Goal: Information Seeking & Learning: Learn about a topic

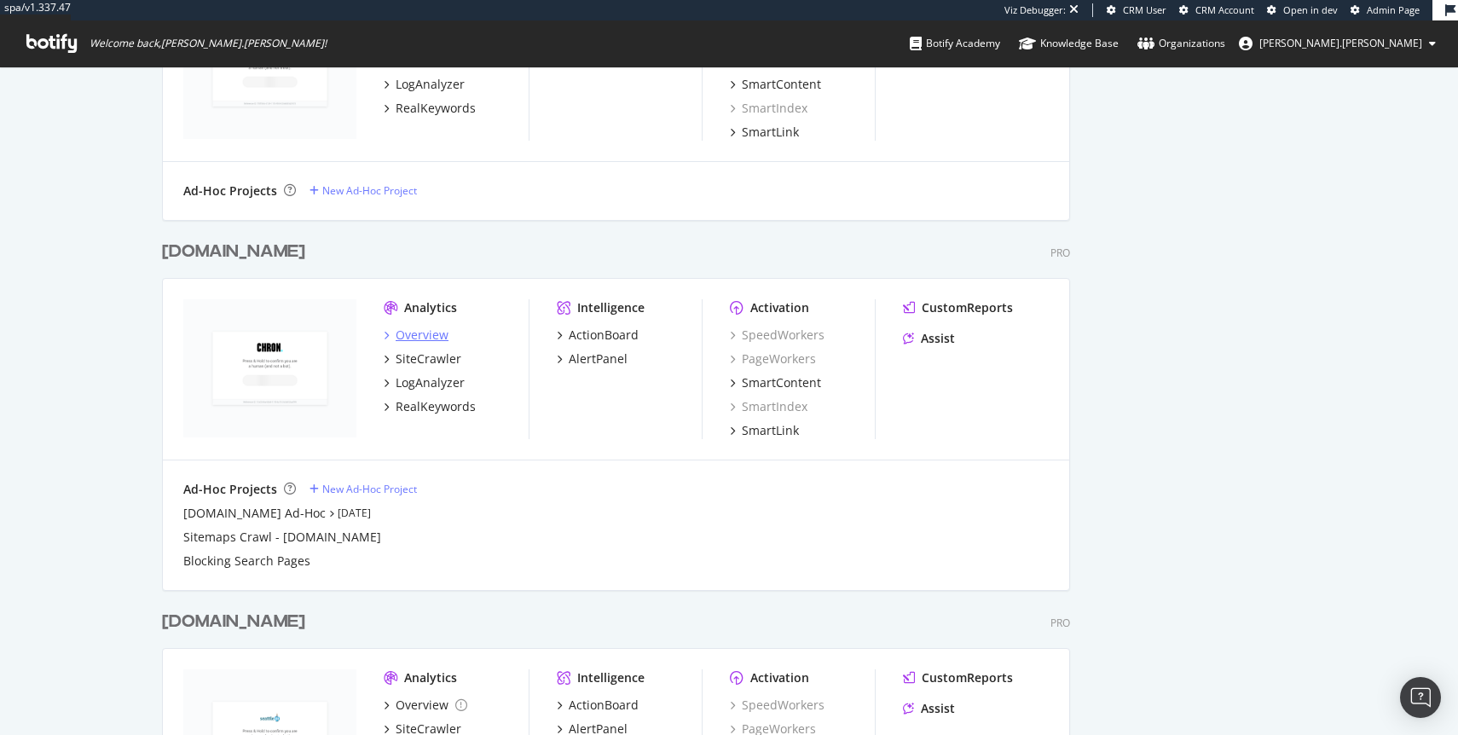
click at [443, 331] on div "Overview" at bounding box center [422, 334] width 53 height 17
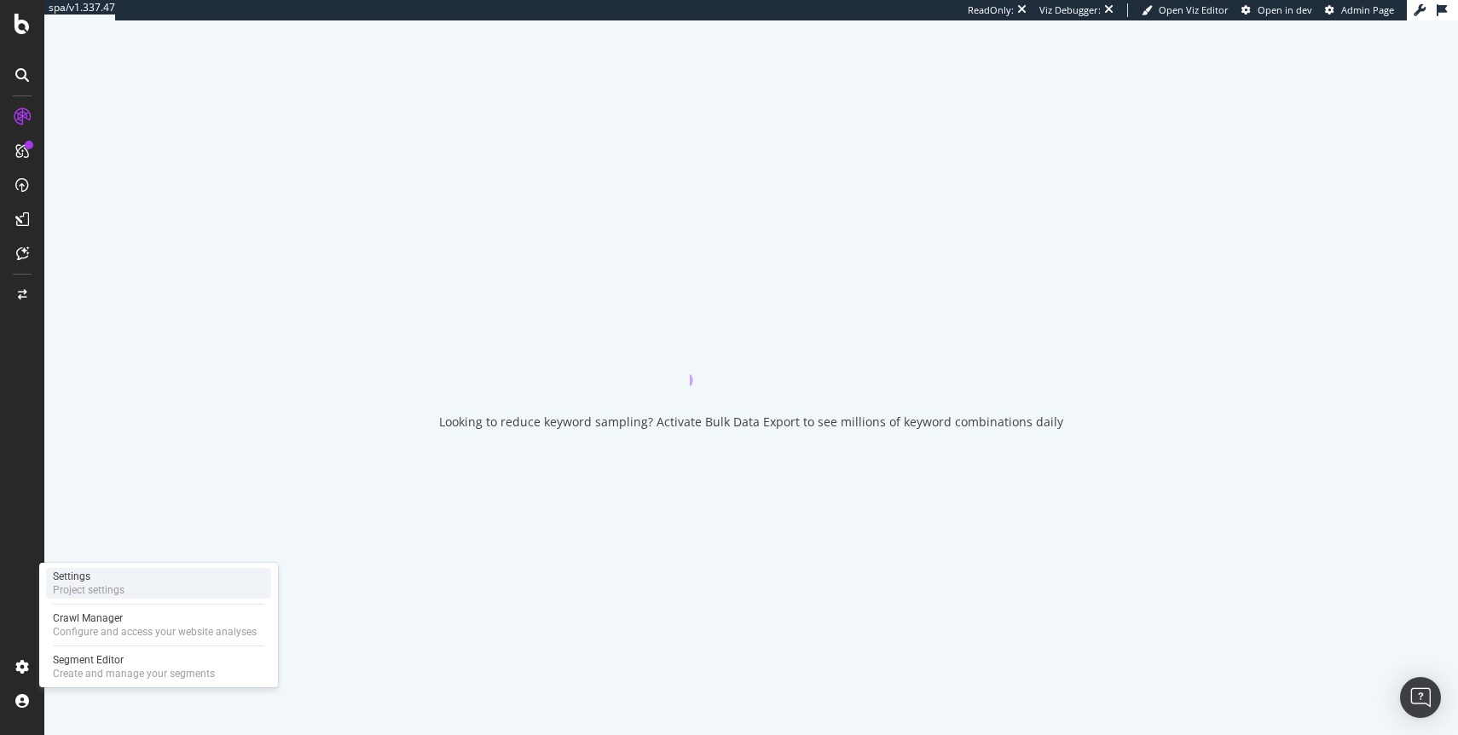
click at [138, 583] on div "Settings Project settings" at bounding box center [158, 583] width 225 height 31
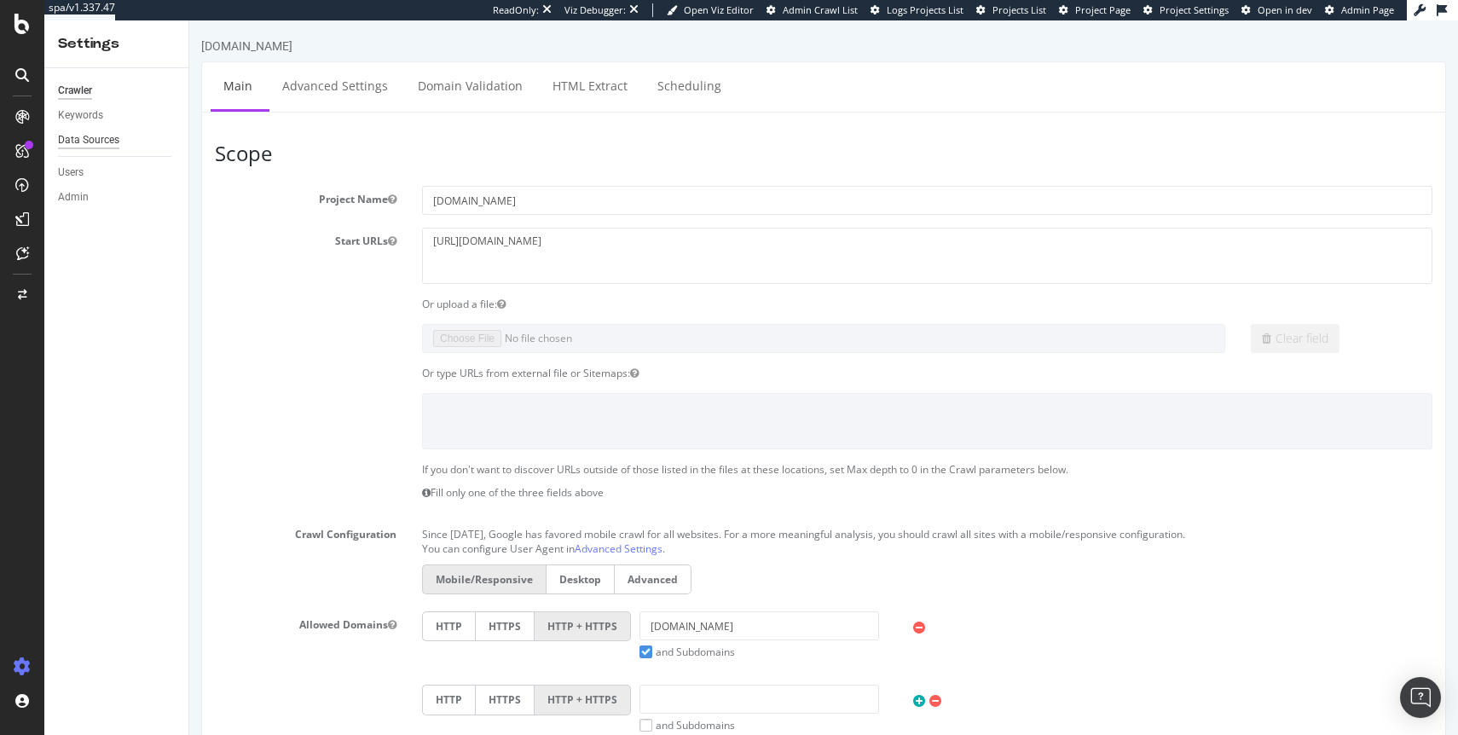
click at [87, 146] on div "Data Sources" at bounding box center [88, 140] width 61 height 18
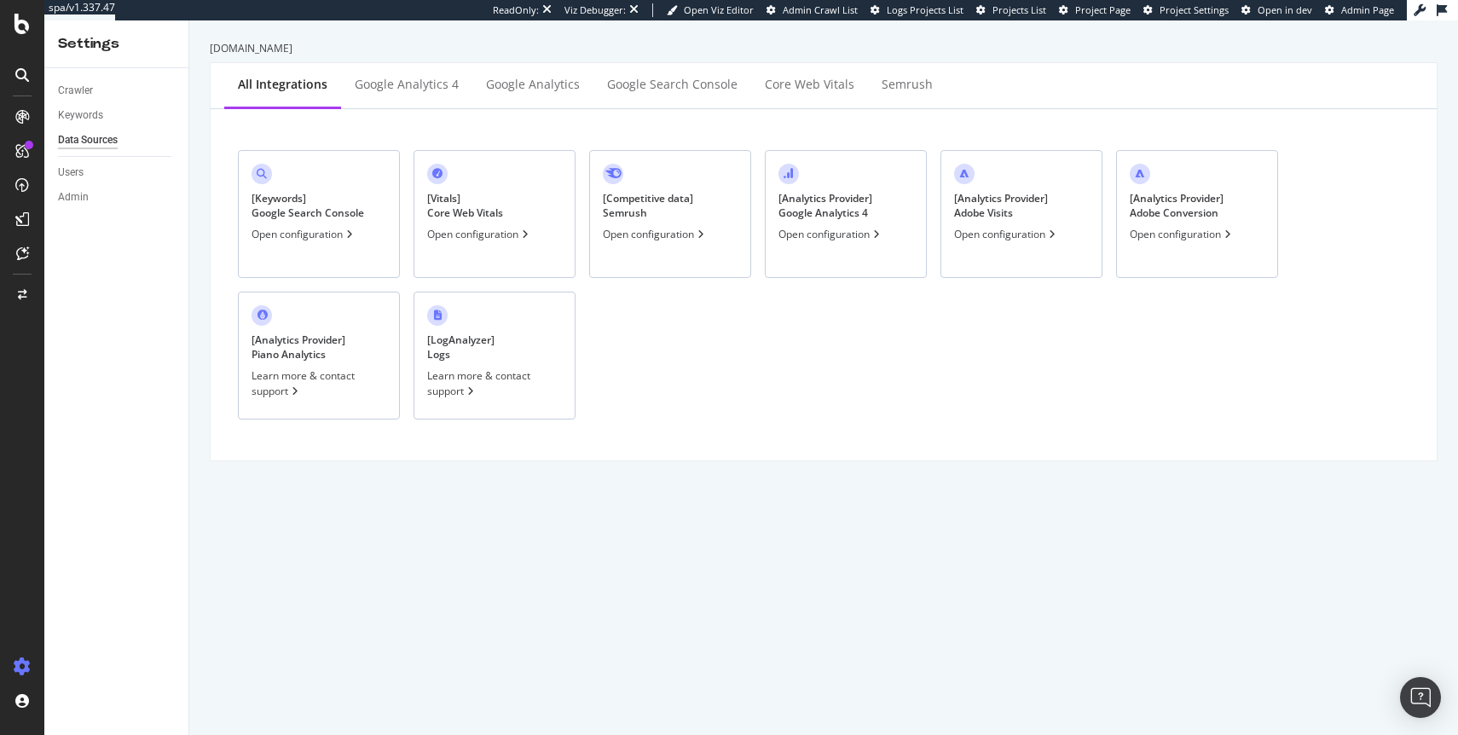
click at [381, 237] on div "[ Keywords ] Google Search Console Open configuration" at bounding box center [319, 214] width 162 height 128
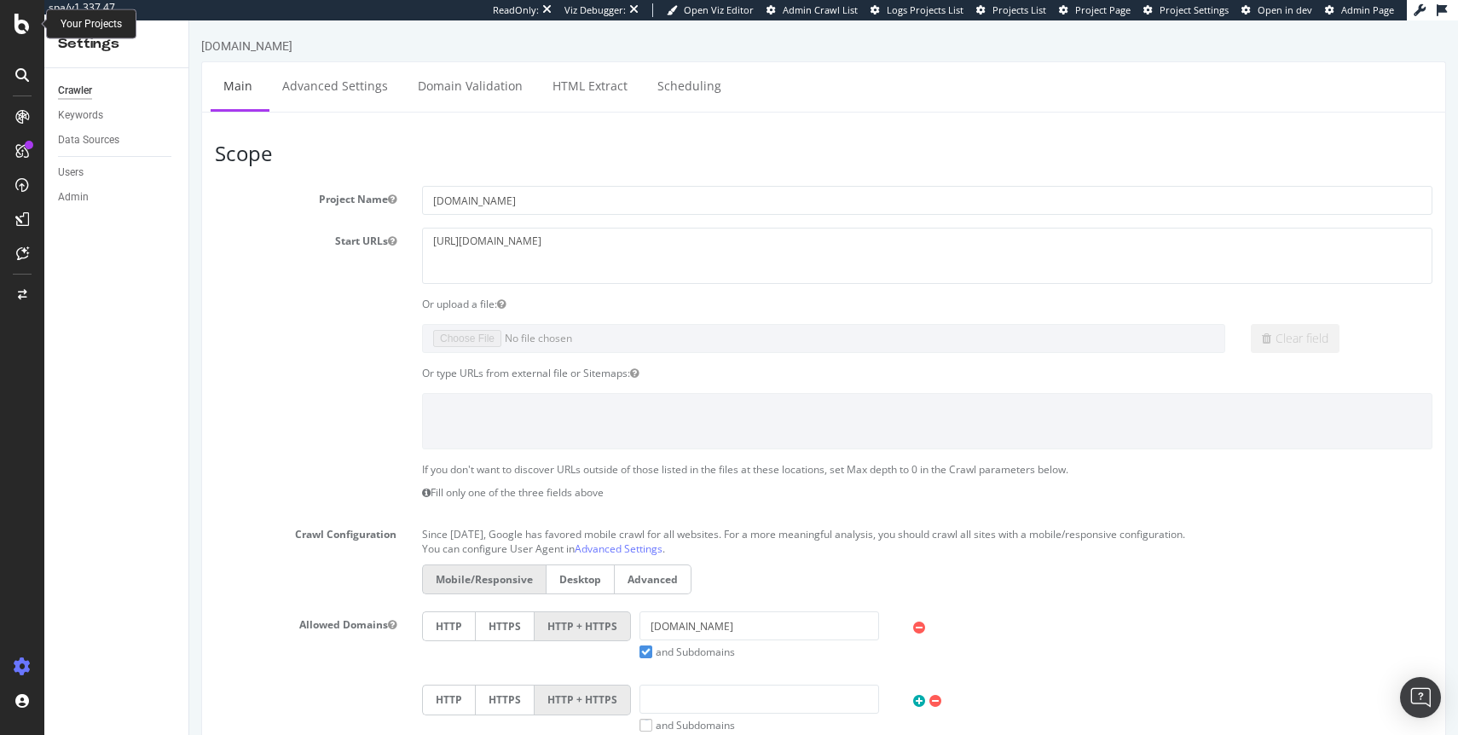
click at [19, 25] on icon at bounding box center [21, 24] width 15 height 20
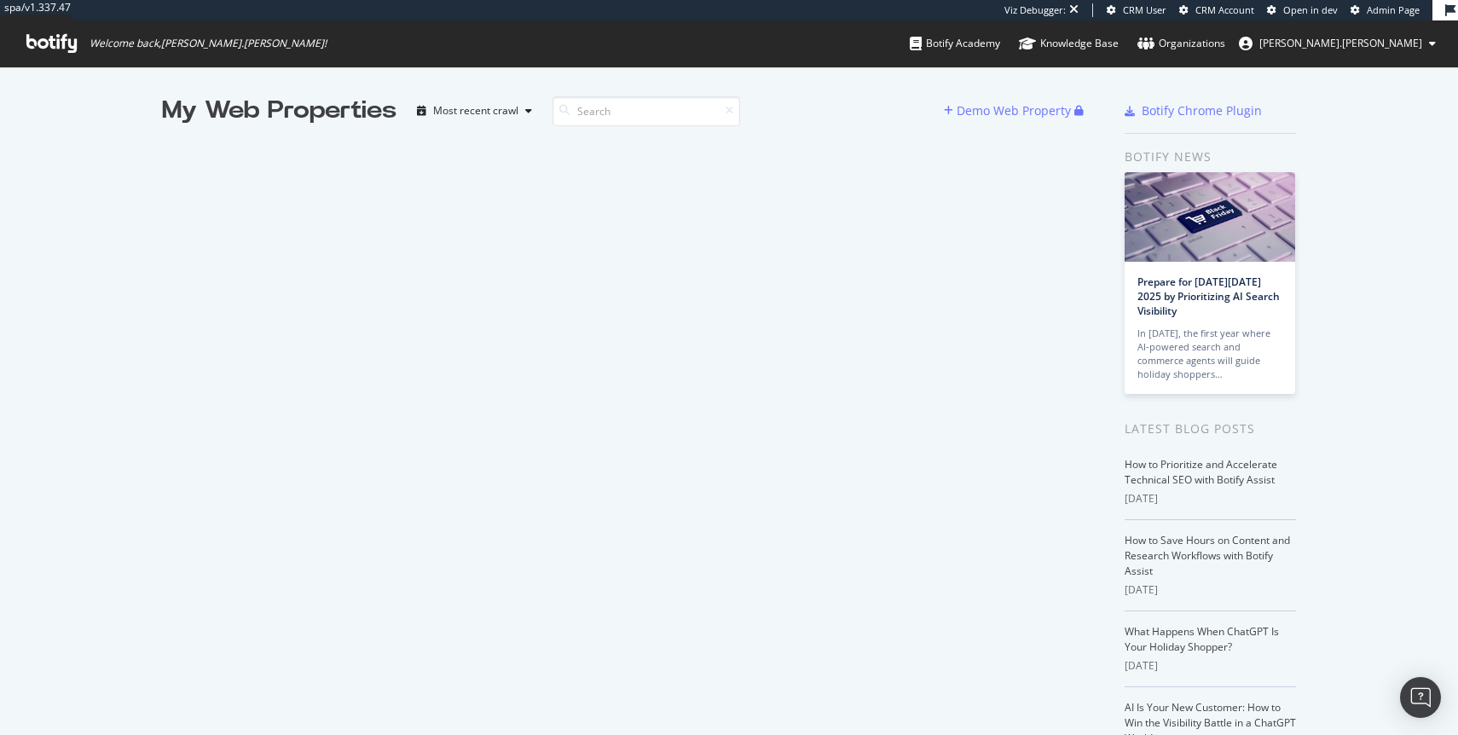
scroll to position [92, 0]
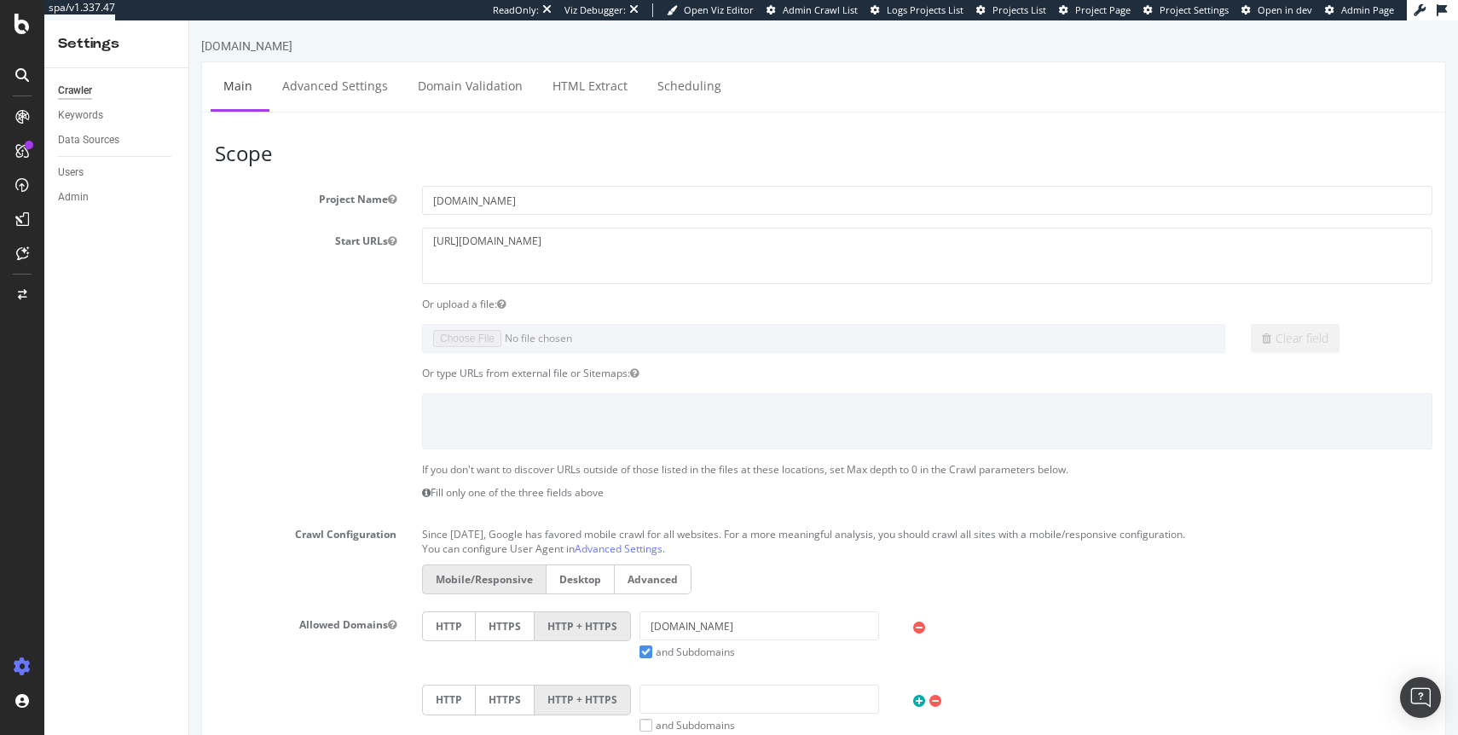
click at [24, 113] on icon at bounding box center [22, 117] width 14 height 14
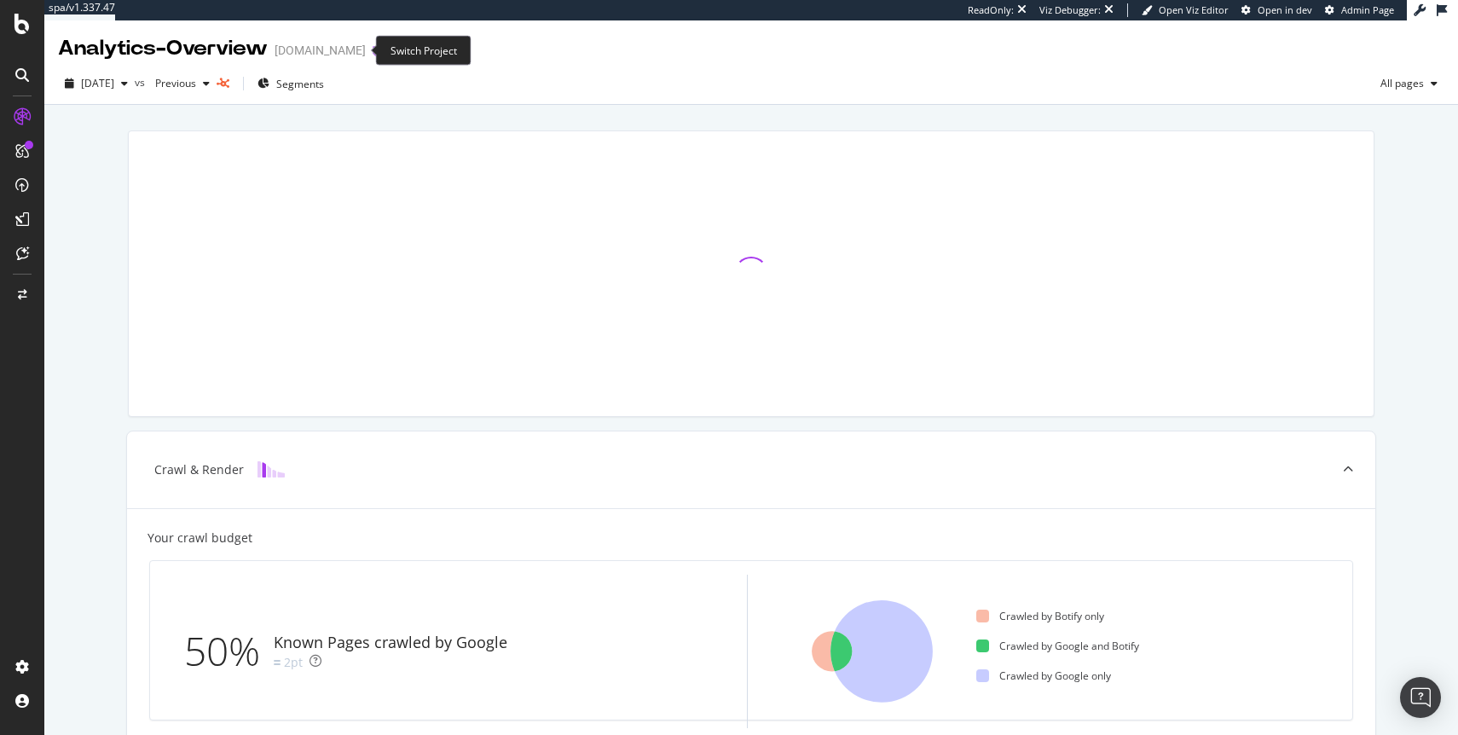
click at [373, 49] on icon "arrow-right-arrow-left" at bounding box center [378, 50] width 10 height 12
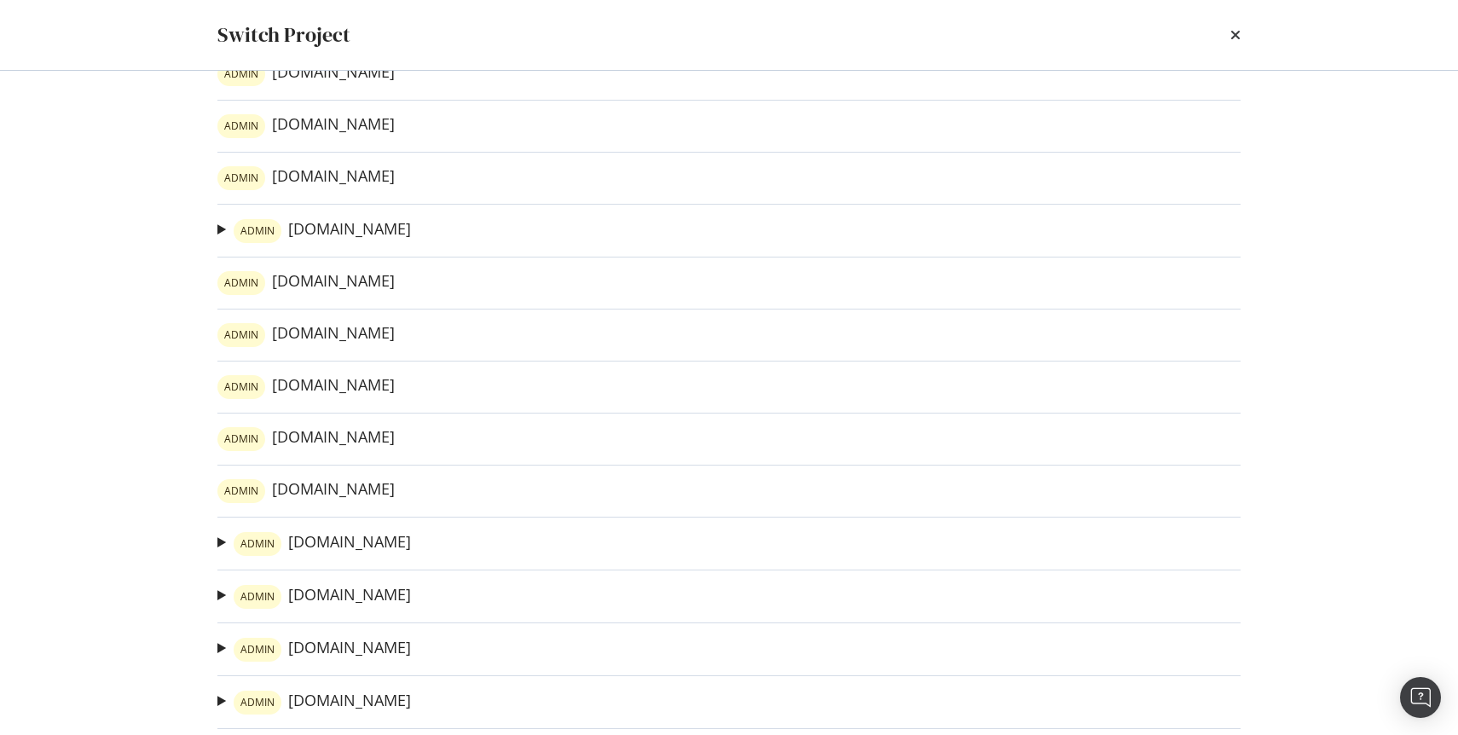
scroll to position [413, 0]
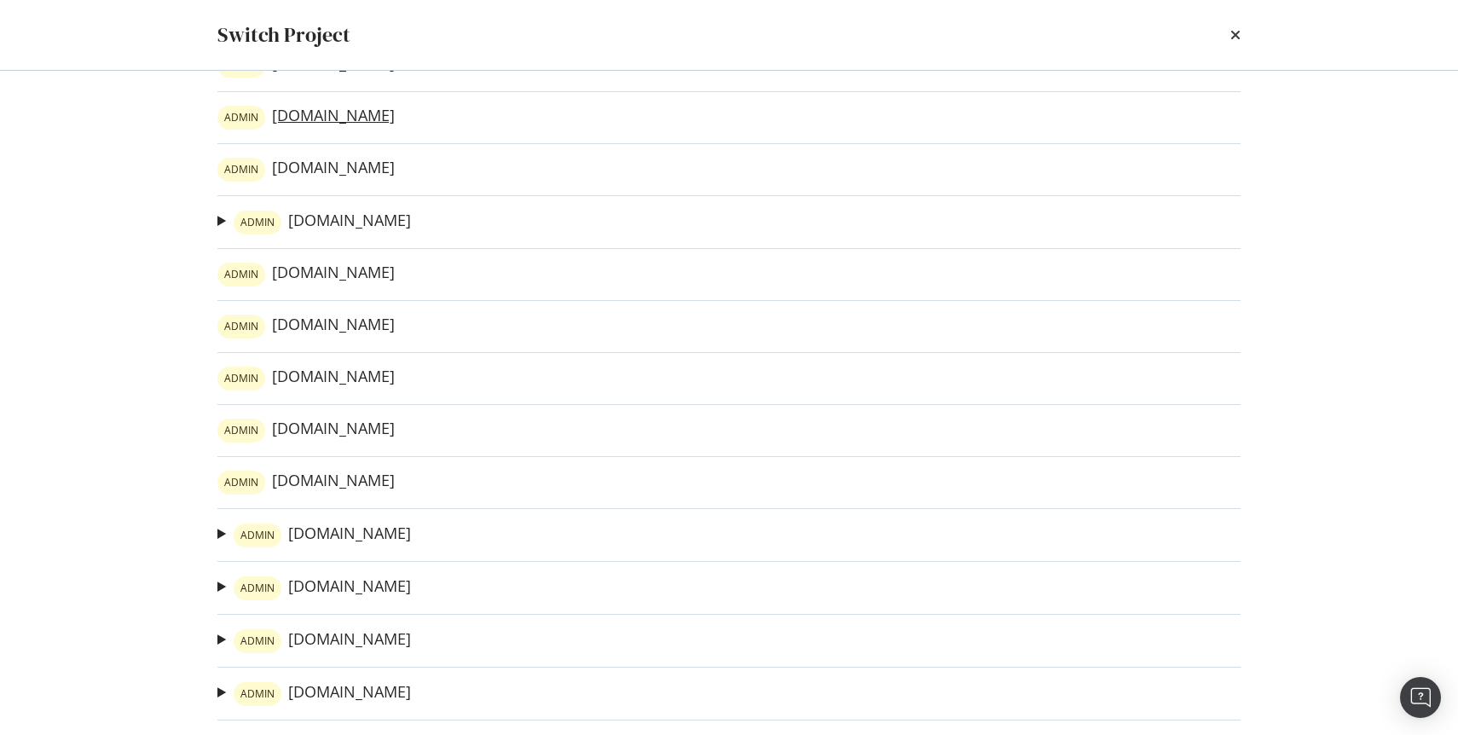
click at [363, 123] on link "ADMIN [DOMAIN_NAME]" at bounding box center [305, 118] width 177 height 24
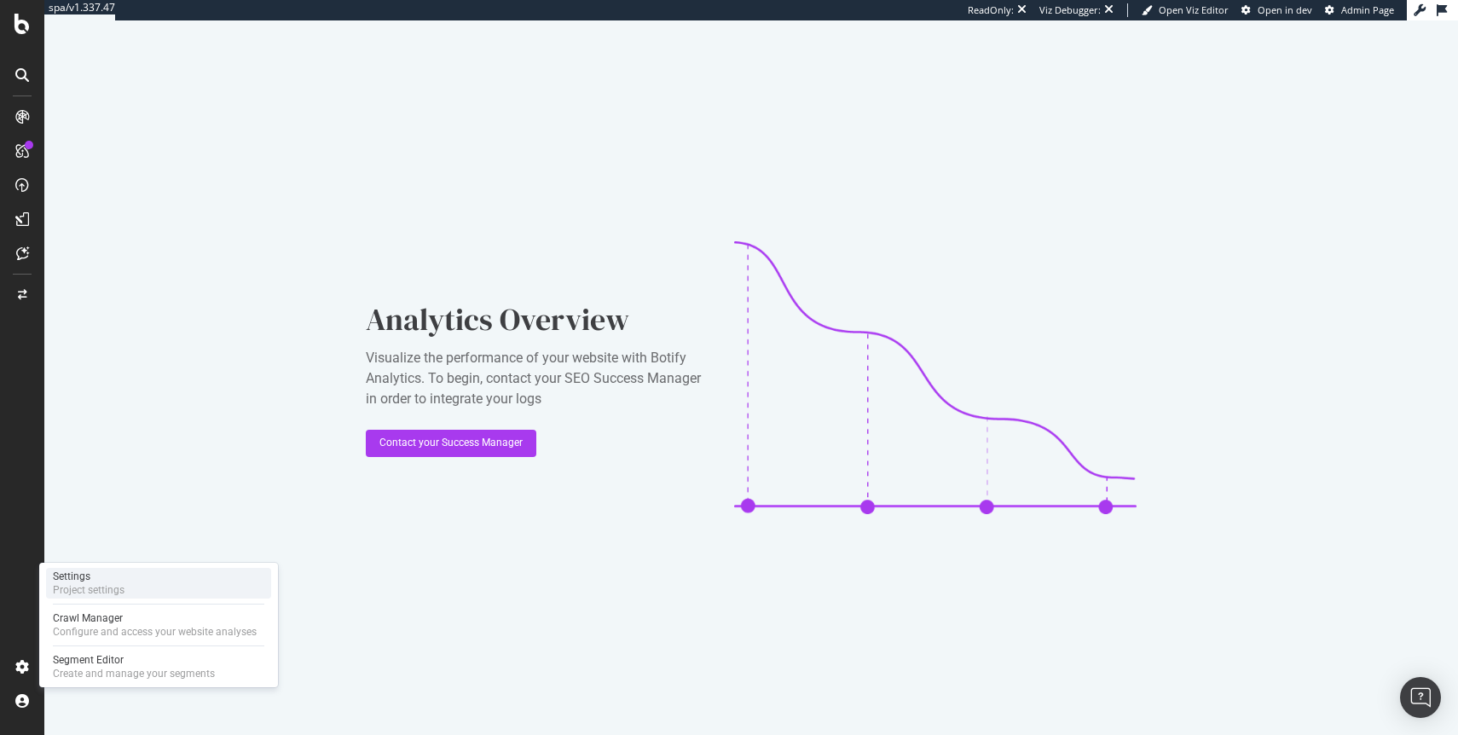
click at [130, 585] on div "Settings Project settings" at bounding box center [158, 583] width 225 height 31
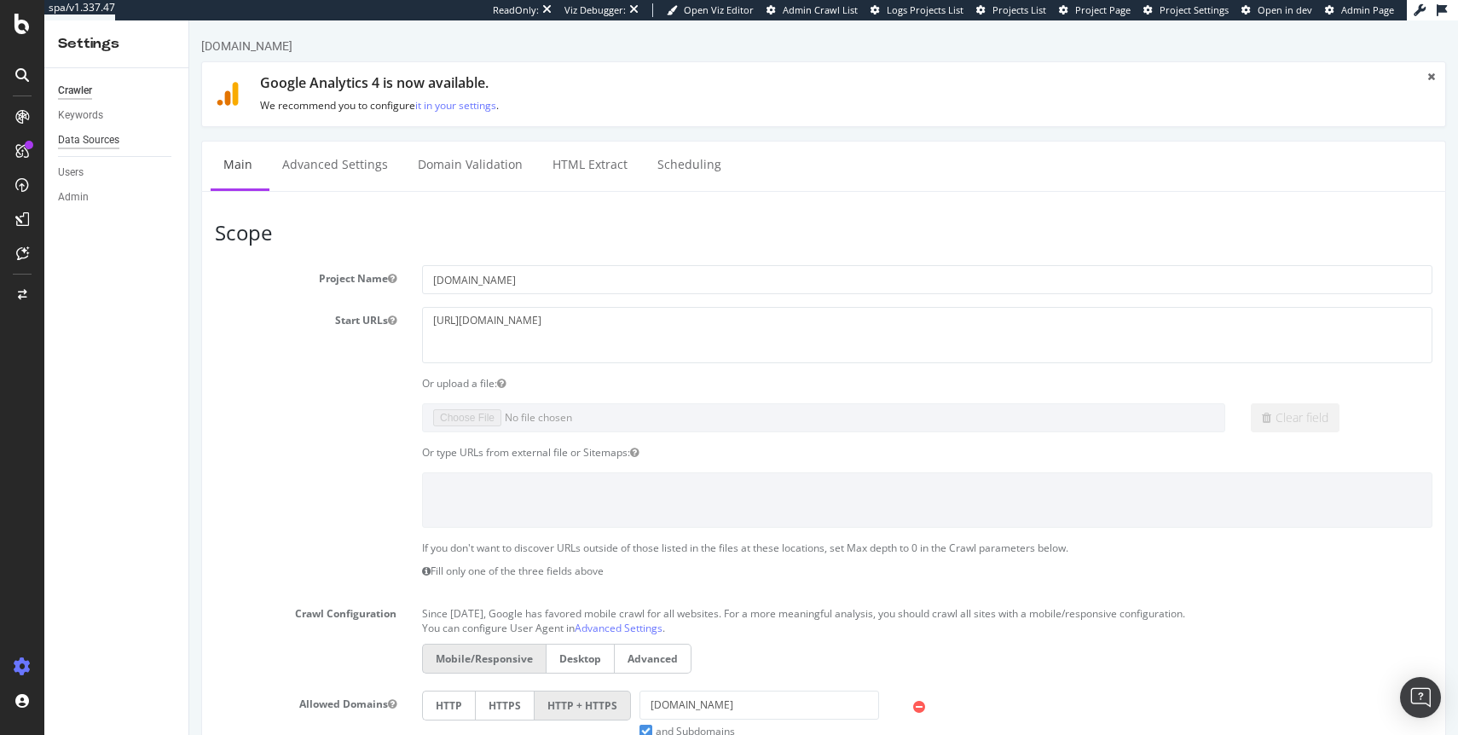
click at [102, 137] on div "Data Sources" at bounding box center [88, 140] width 61 height 18
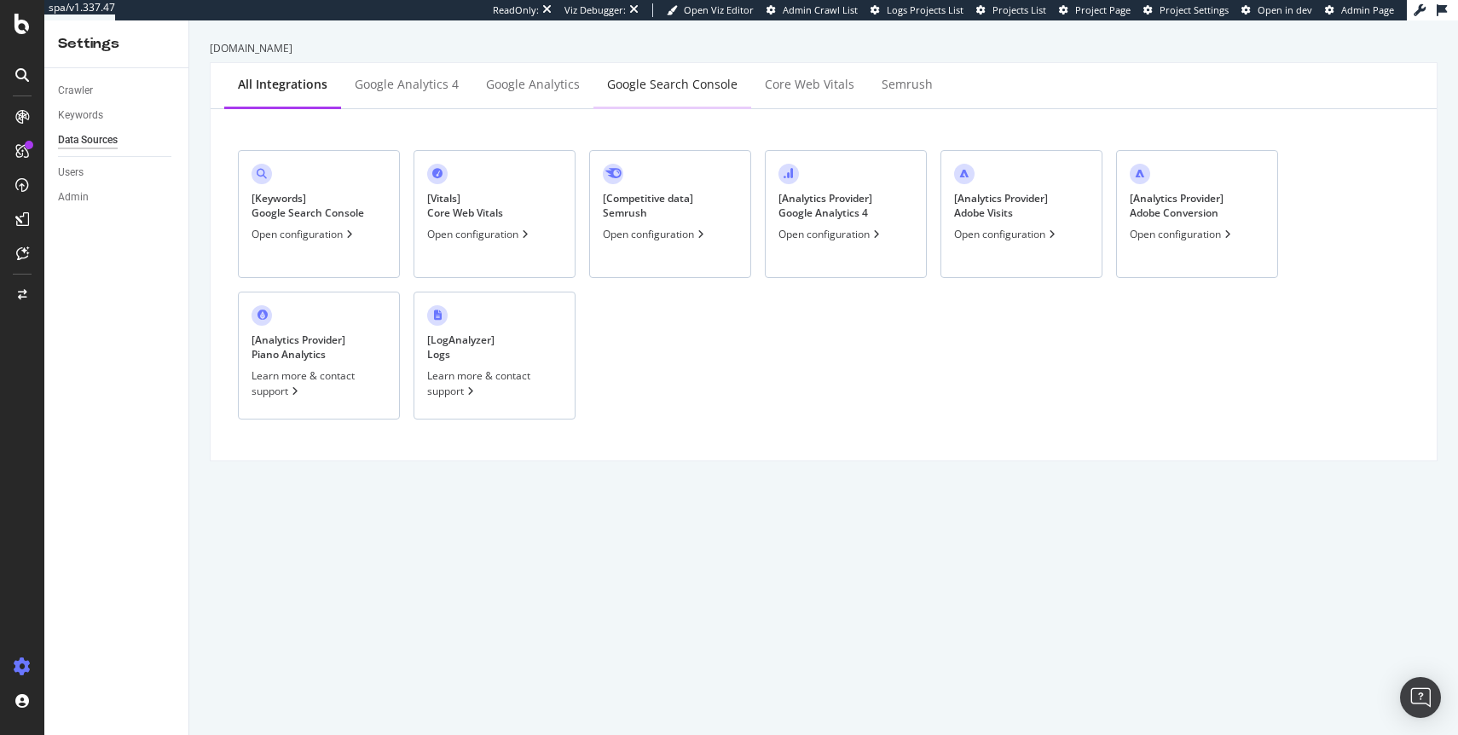
click at [685, 79] on div "Google Search Console" at bounding box center [672, 84] width 130 height 17
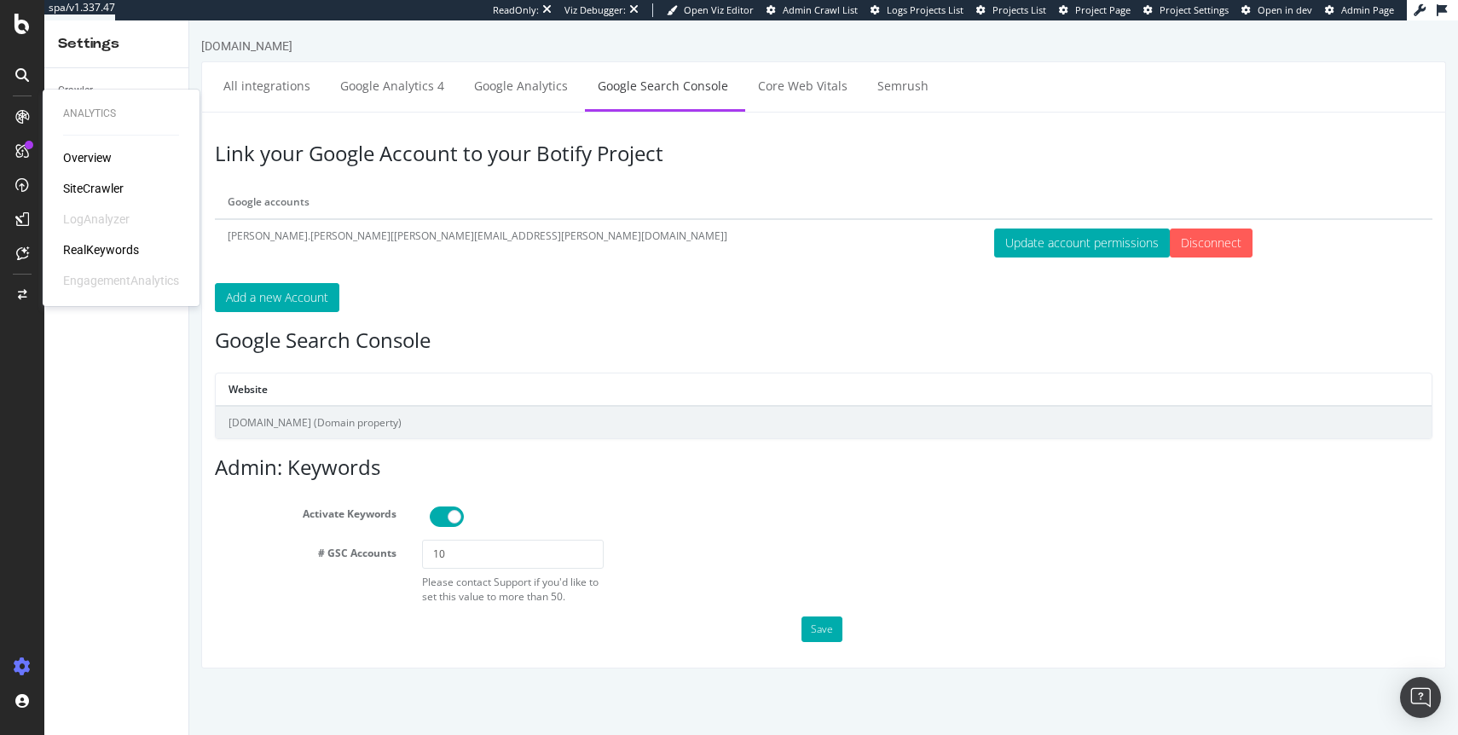
click at [79, 235] on div "Overview SiteCrawler LogAnalyzer RealKeywords EngagementAnalytics" at bounding box center [121, 219] width 116 height 140
click at [79, 249] on div "RealKeywords" at bounding box center [101, 249] width 76 height 17
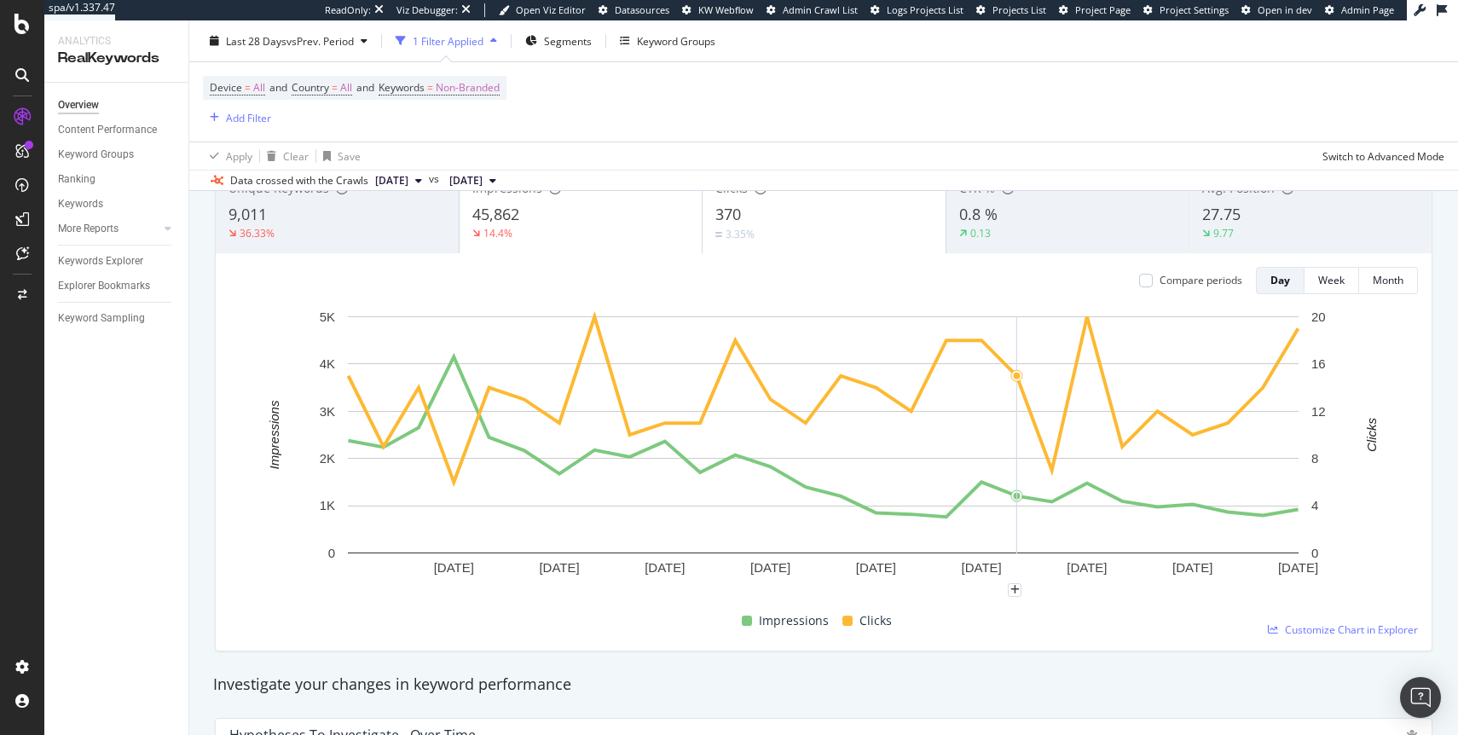
scroll to position [113, 0]
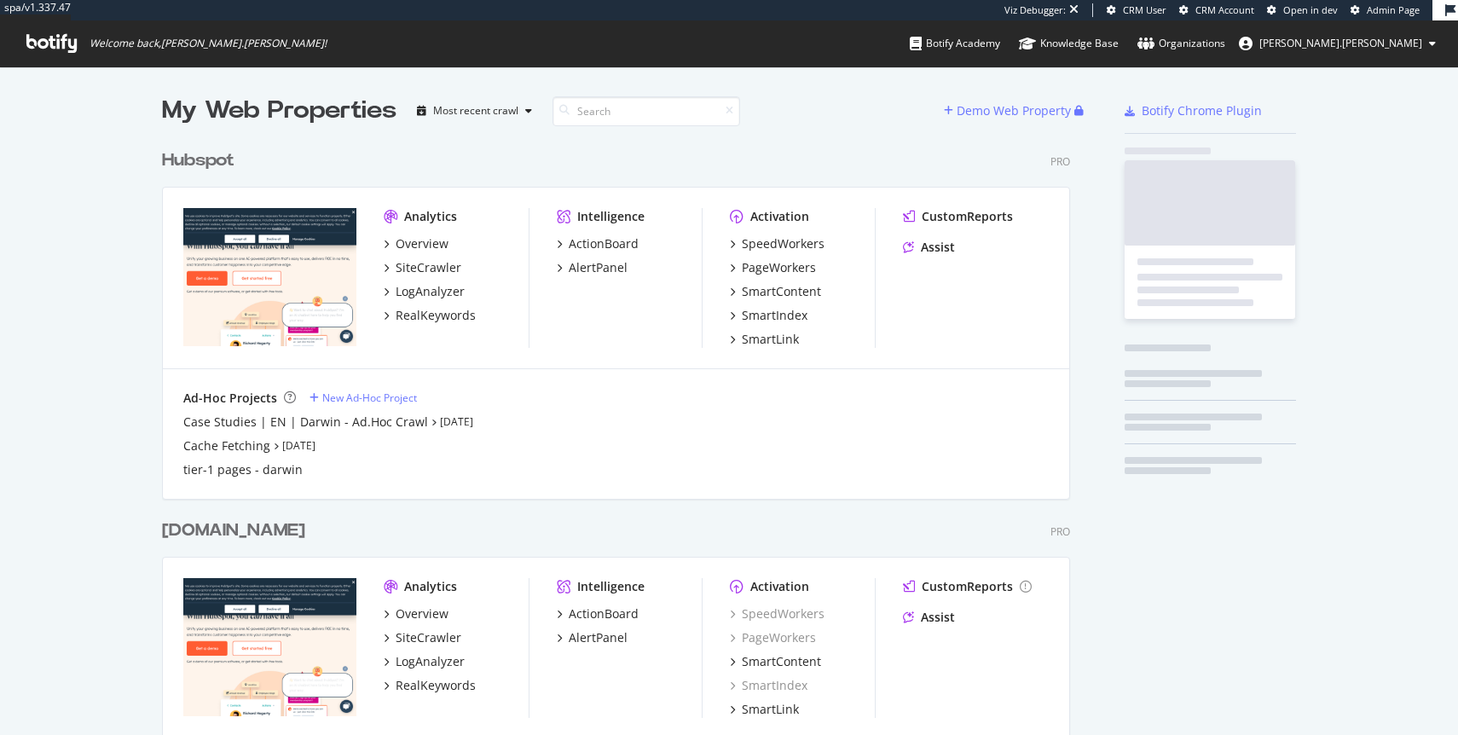
scroll to position [668, 922]
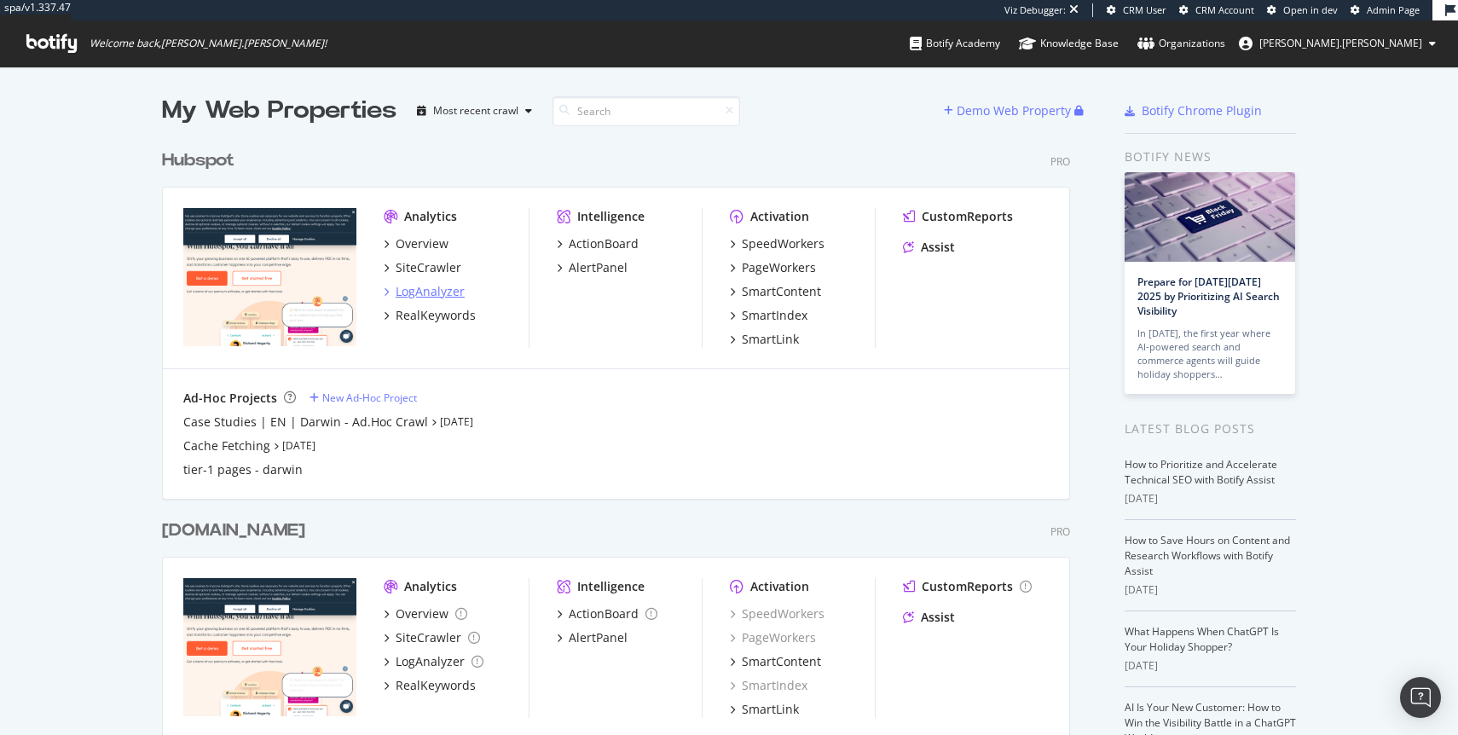
click at [422, 288] on div "LogAnalyzer" at bounding box center [430, 291] width 69 height 17
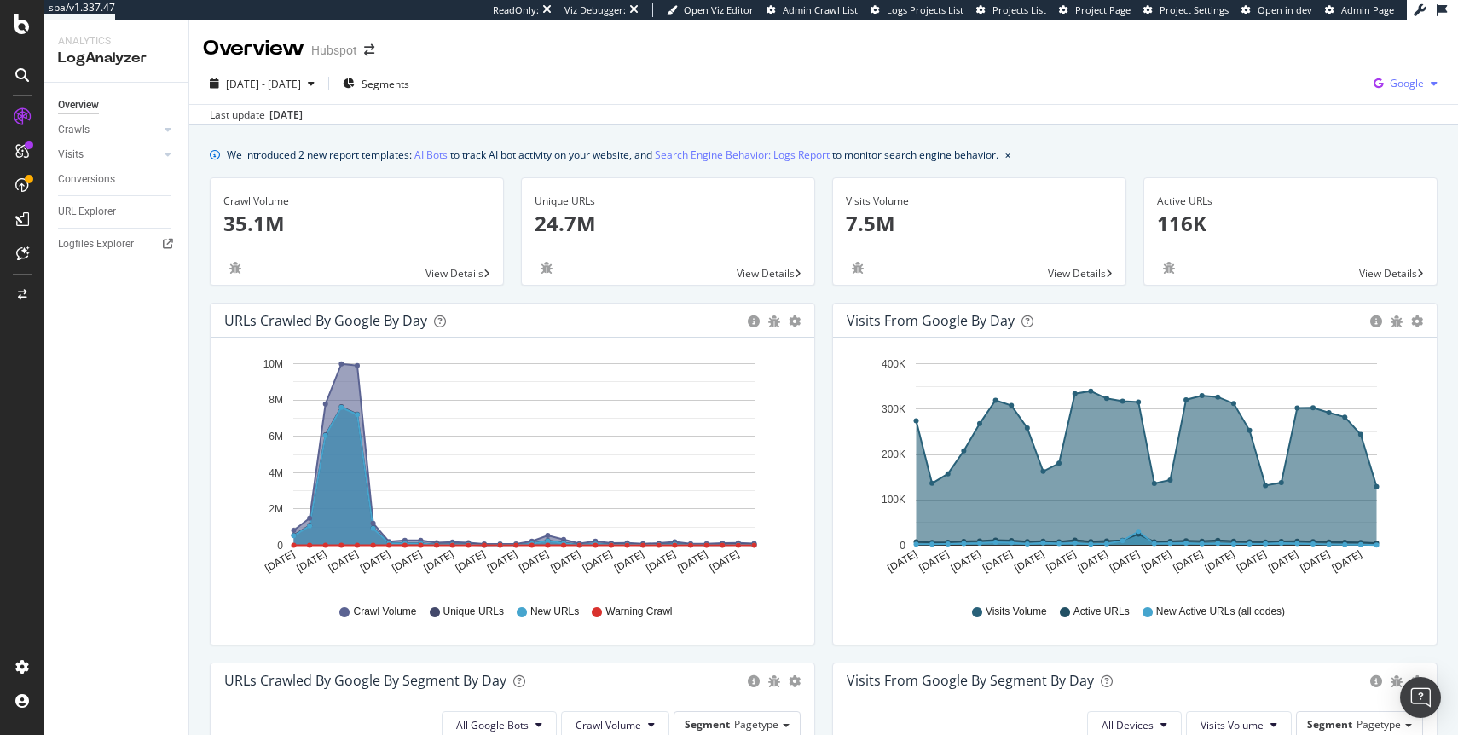
click at [1395, 85] on span "Google" at bounding box center [1407, 83] width 34 height 14
click at [1345, 109] on div "OpenAI" at bounding box center [1308, 100] width 118 height 25
